Goal: Find specific page/section: Find specific page/section

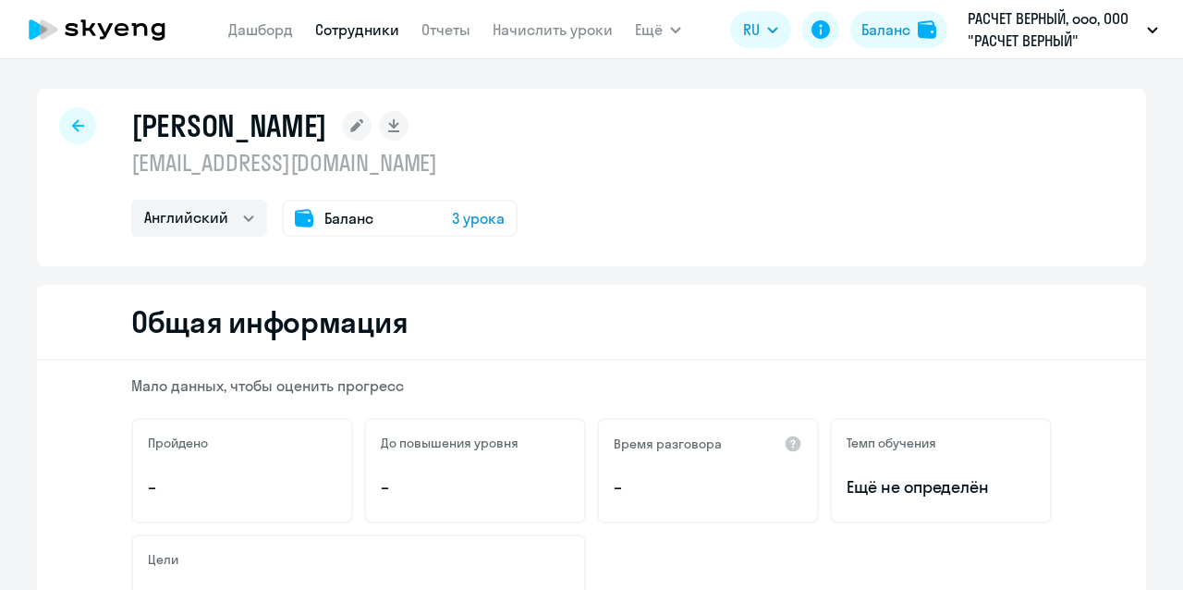
select select "english"
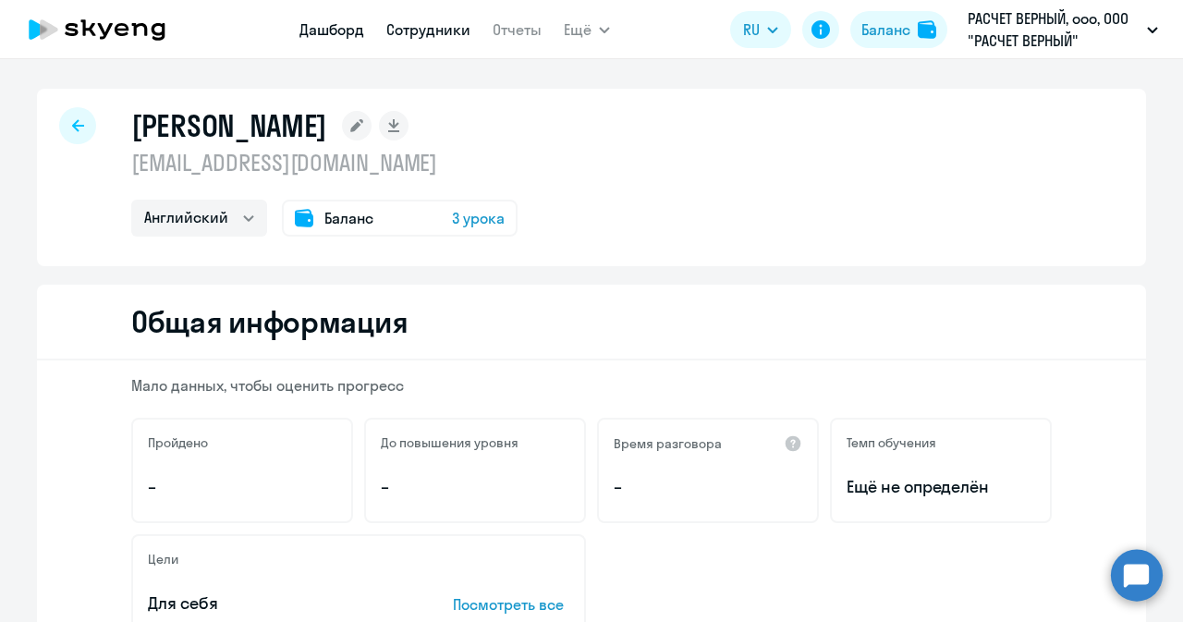
click at [333, 21] on link "Дашборд" at bounding box center [331, 29] width 65 height 18
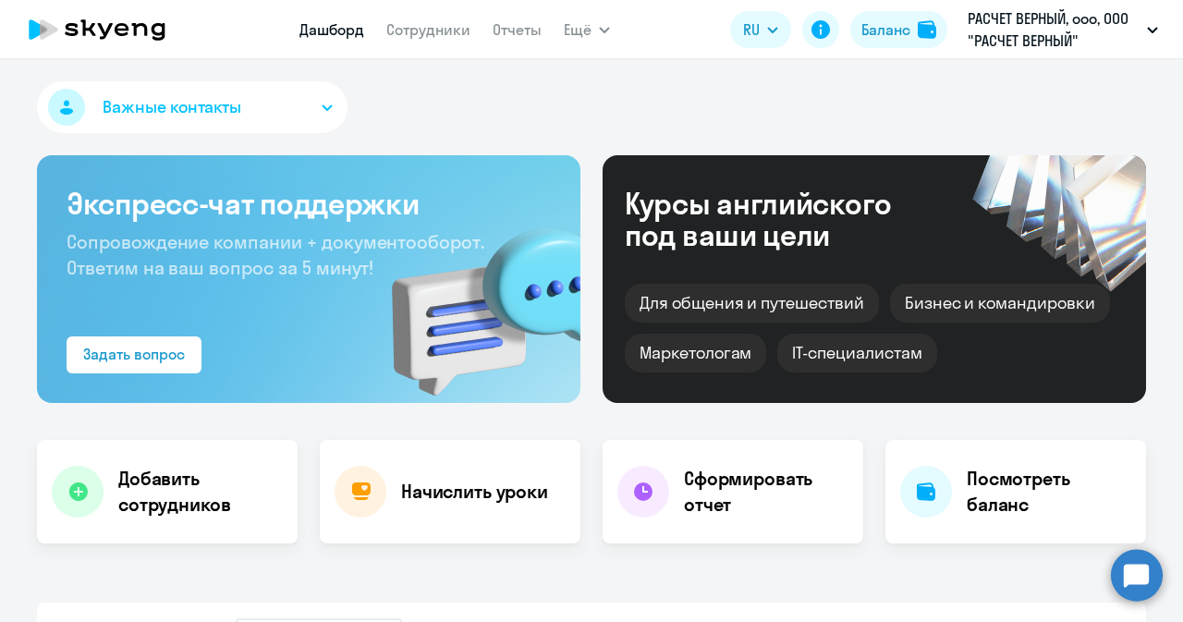
select select "30"
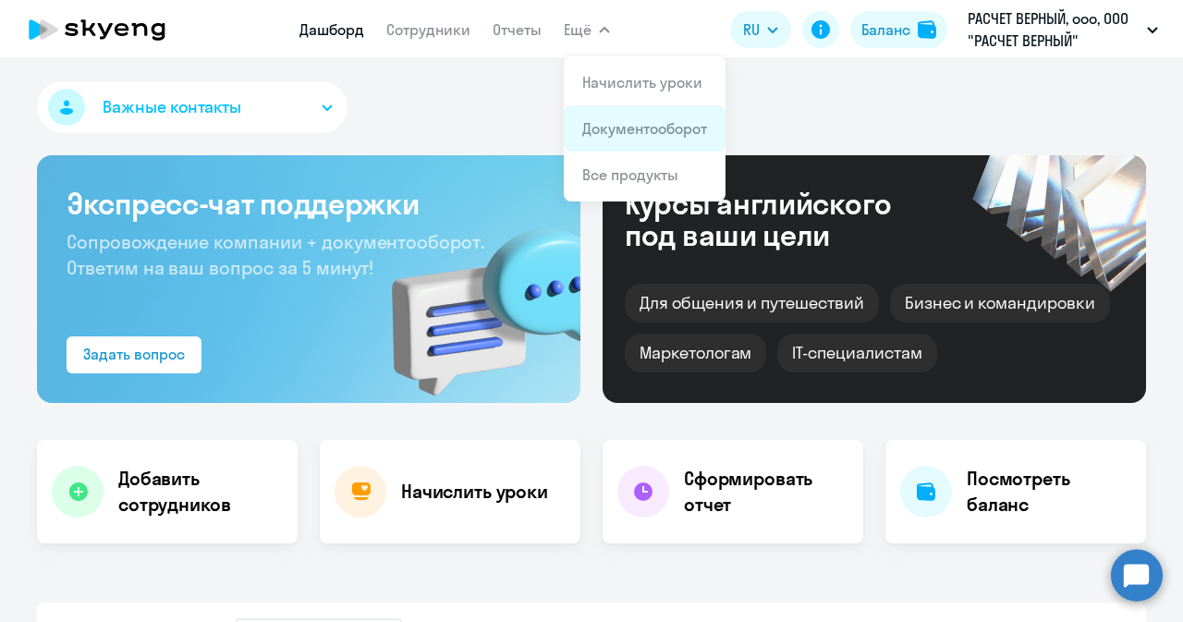
click at [623, 125] on link "Документооборот" at bounding box center [644, 128] width 125 height 18
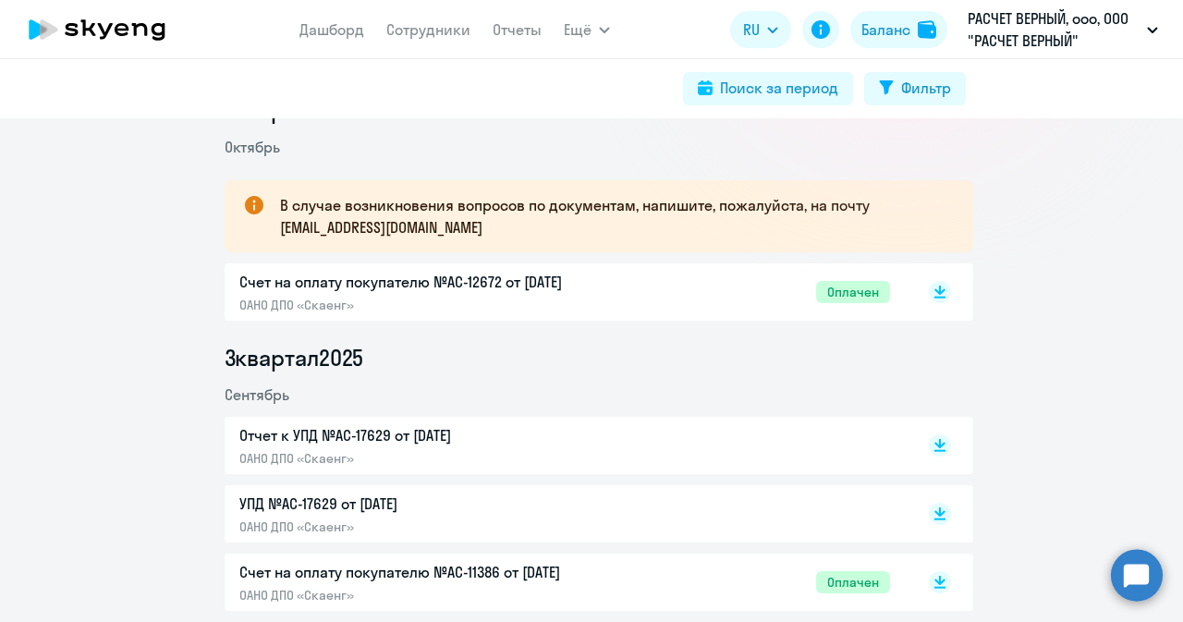
scroll to position [462, 0]
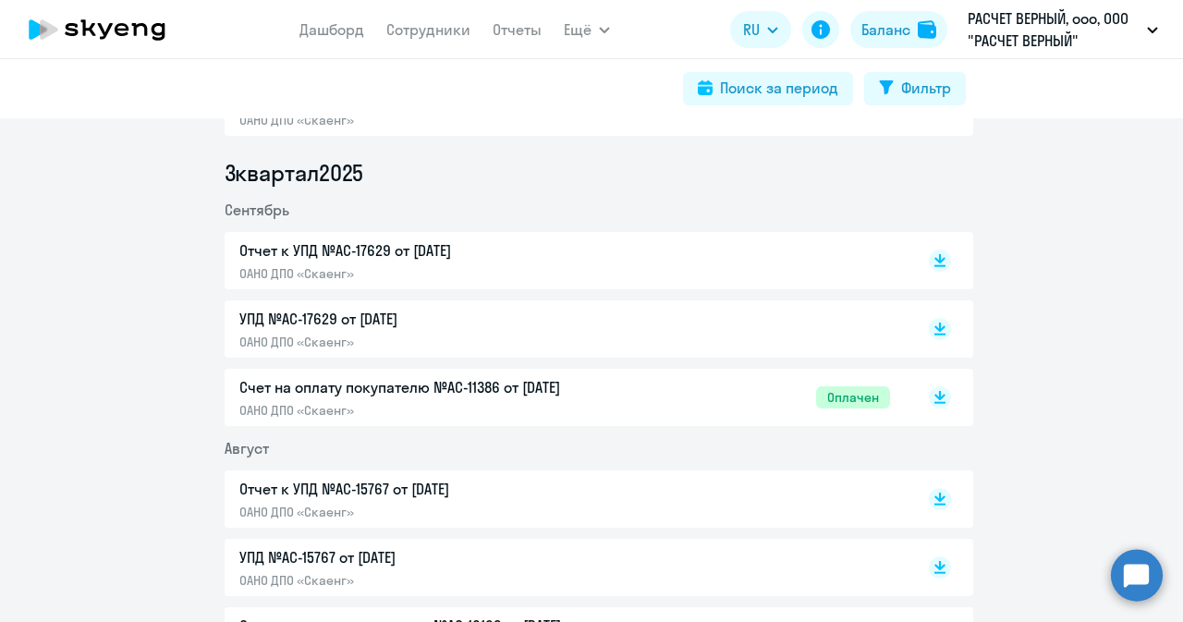
click at [461, 382] on p "Счет на оплату покупателю №AC-11386 от [DATE]" at bounding box center [433, 387] width 388 height 22
